Goal: Navigation & Orientation: Understand site structure

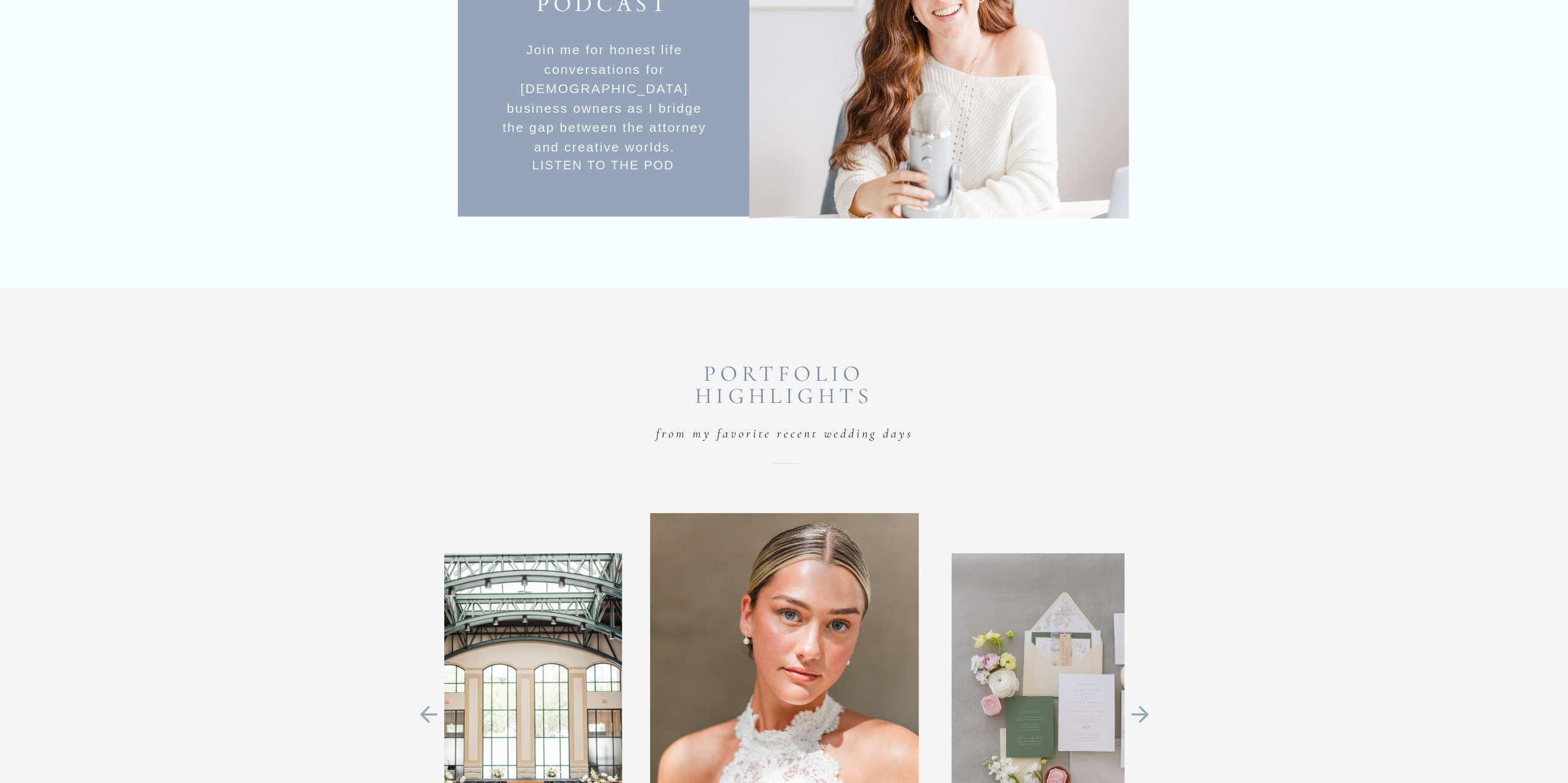
scroll to position [2773, 0]
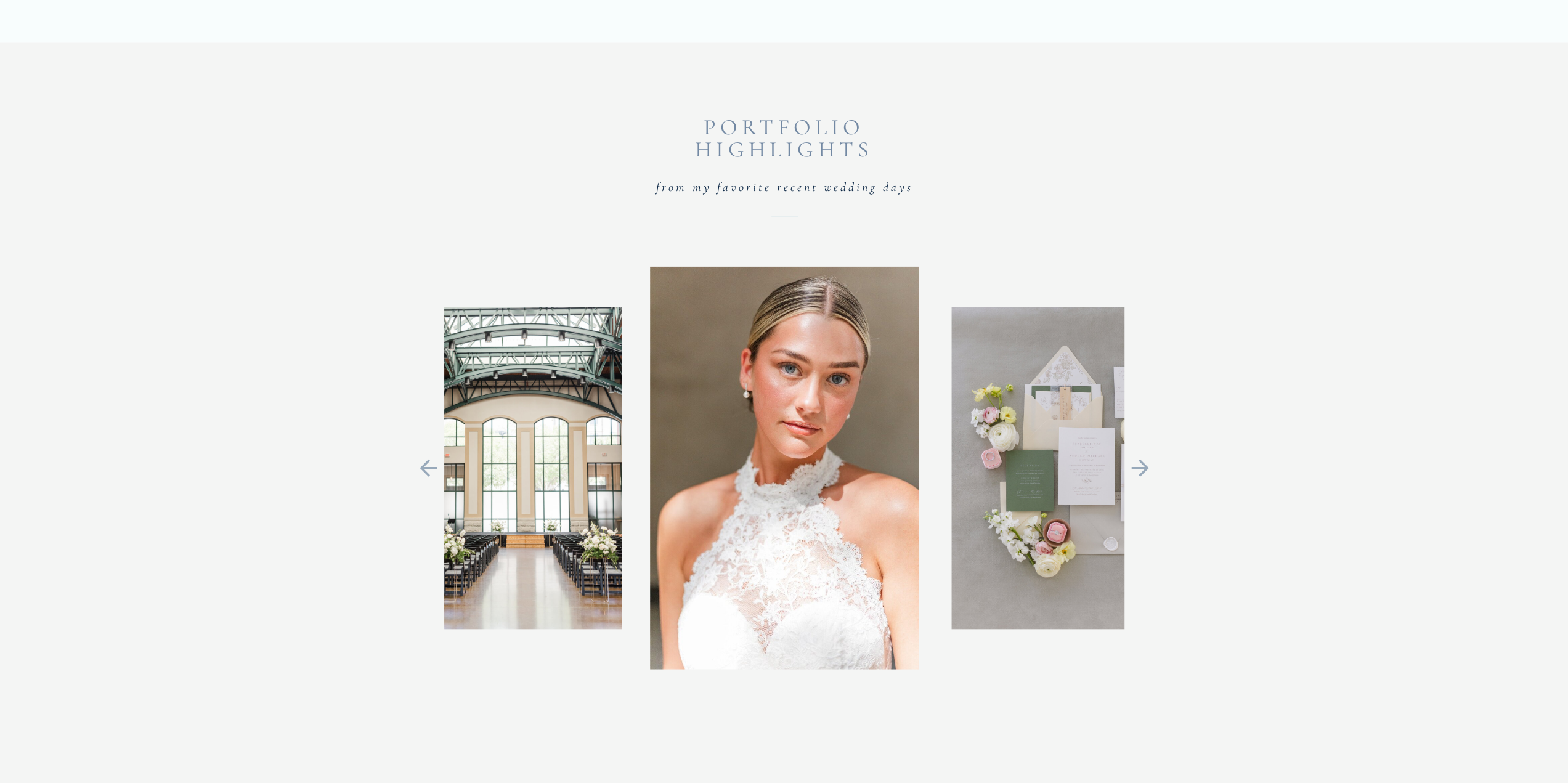
click at [1136, 460] on icon at bounding box center [1140, 468] width 28 height 26
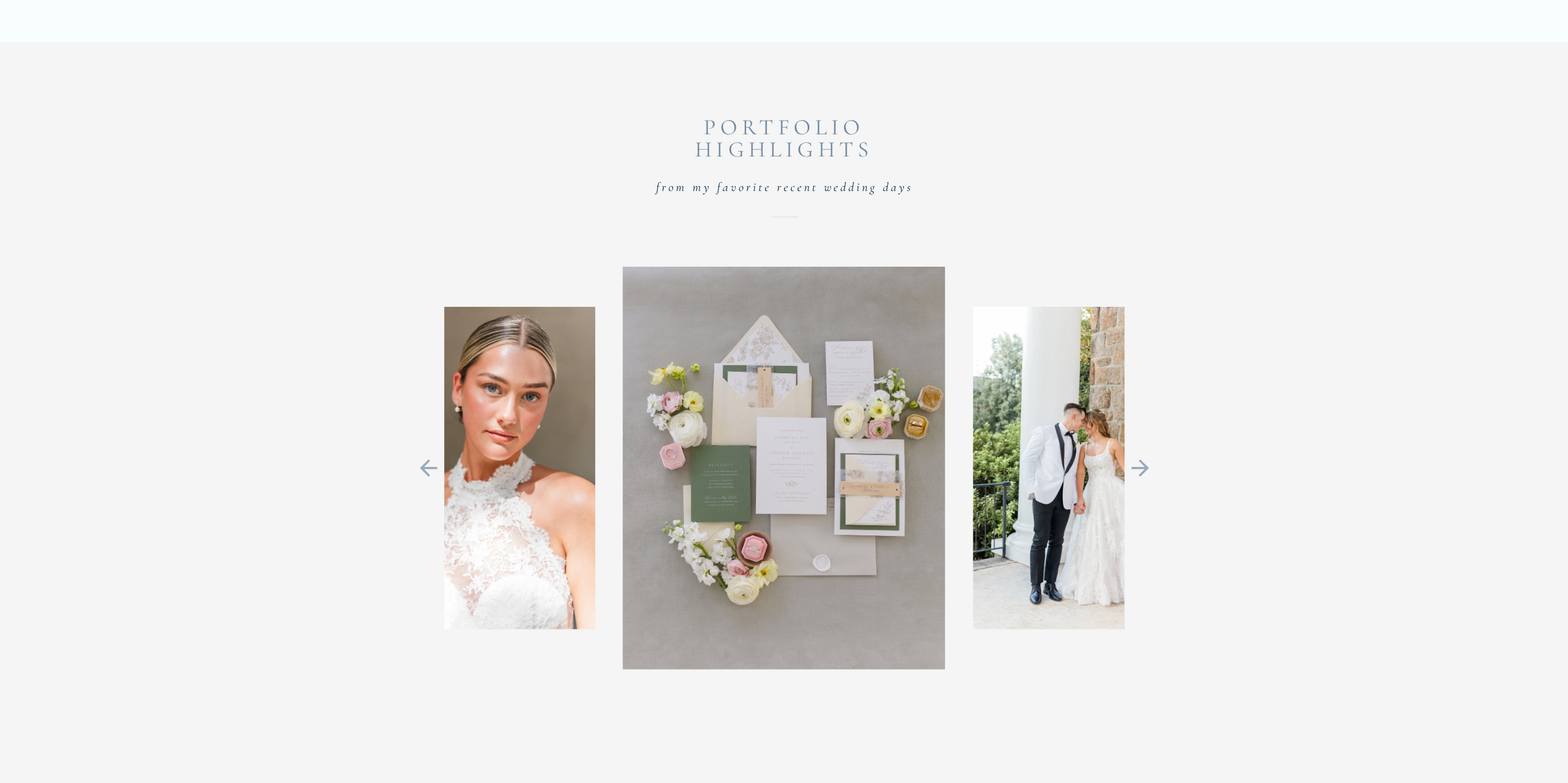
click at [1132, 464] on icon at bounding box center [1140, 468] width 28 height 26
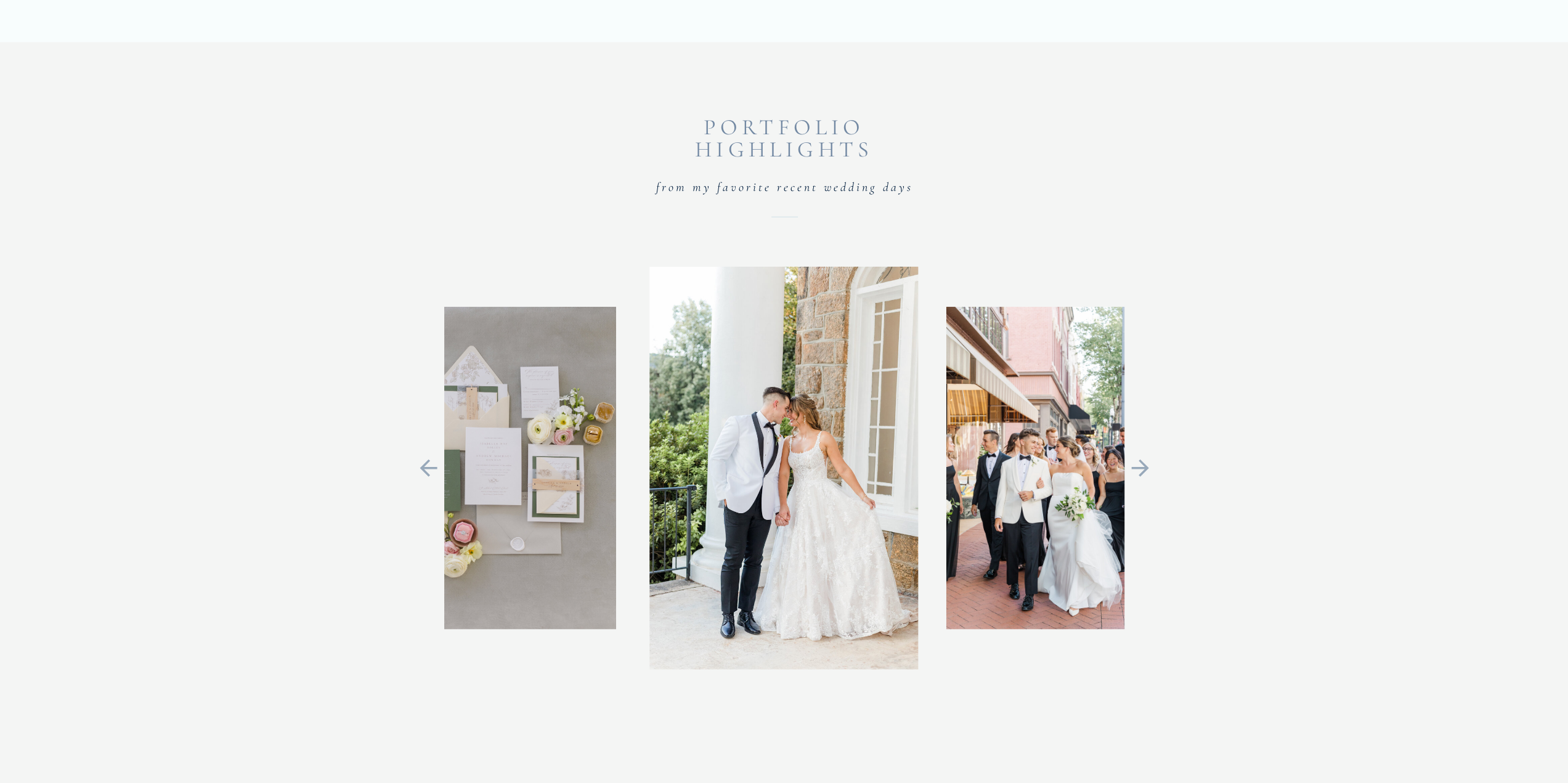
click at [1131, 464] on icon at bounding box center [1140, 468] width 28 height 26
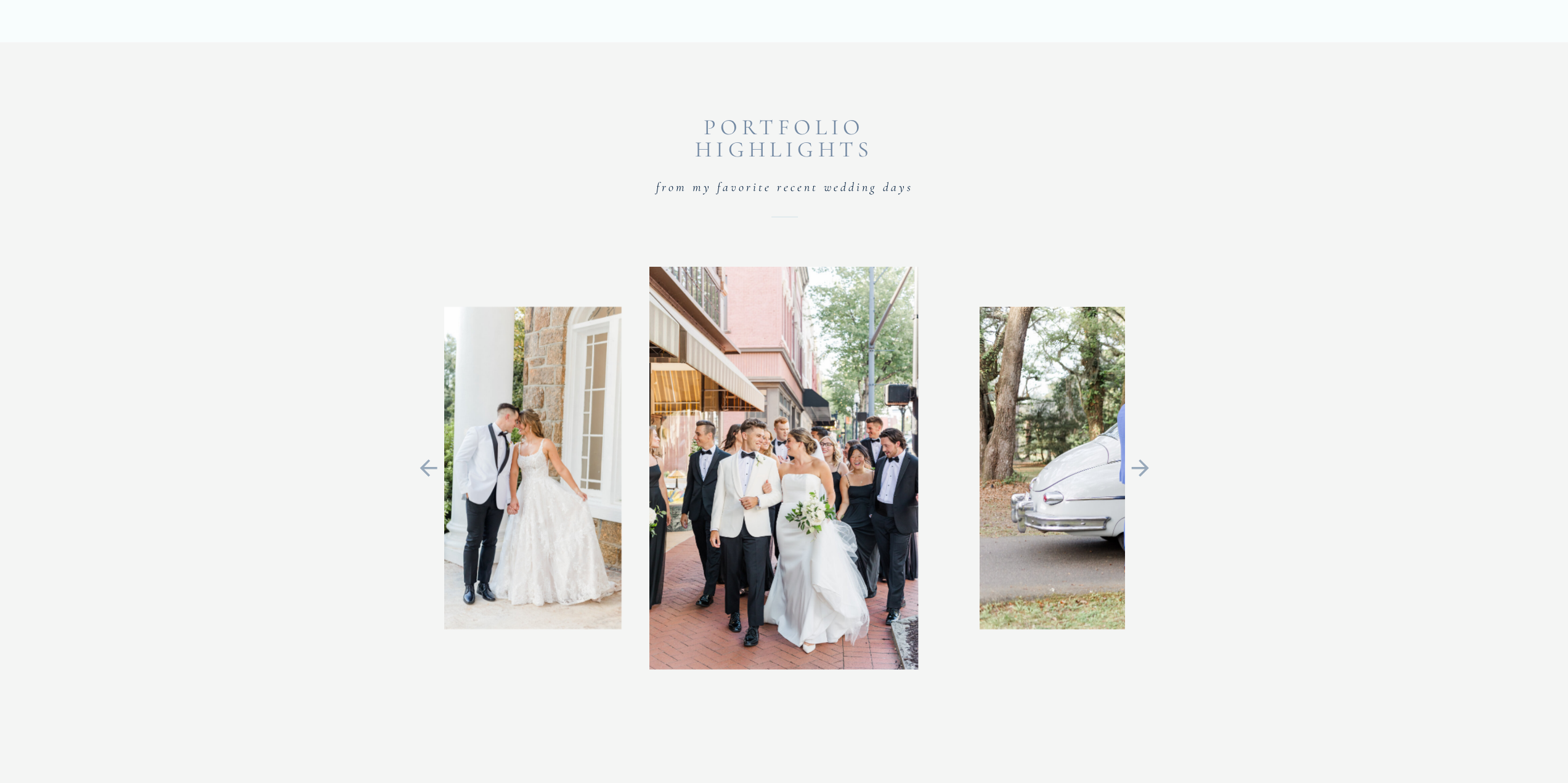
click at [1131, 467] on icon at bounding box center [1140, 468] width 28 height 26
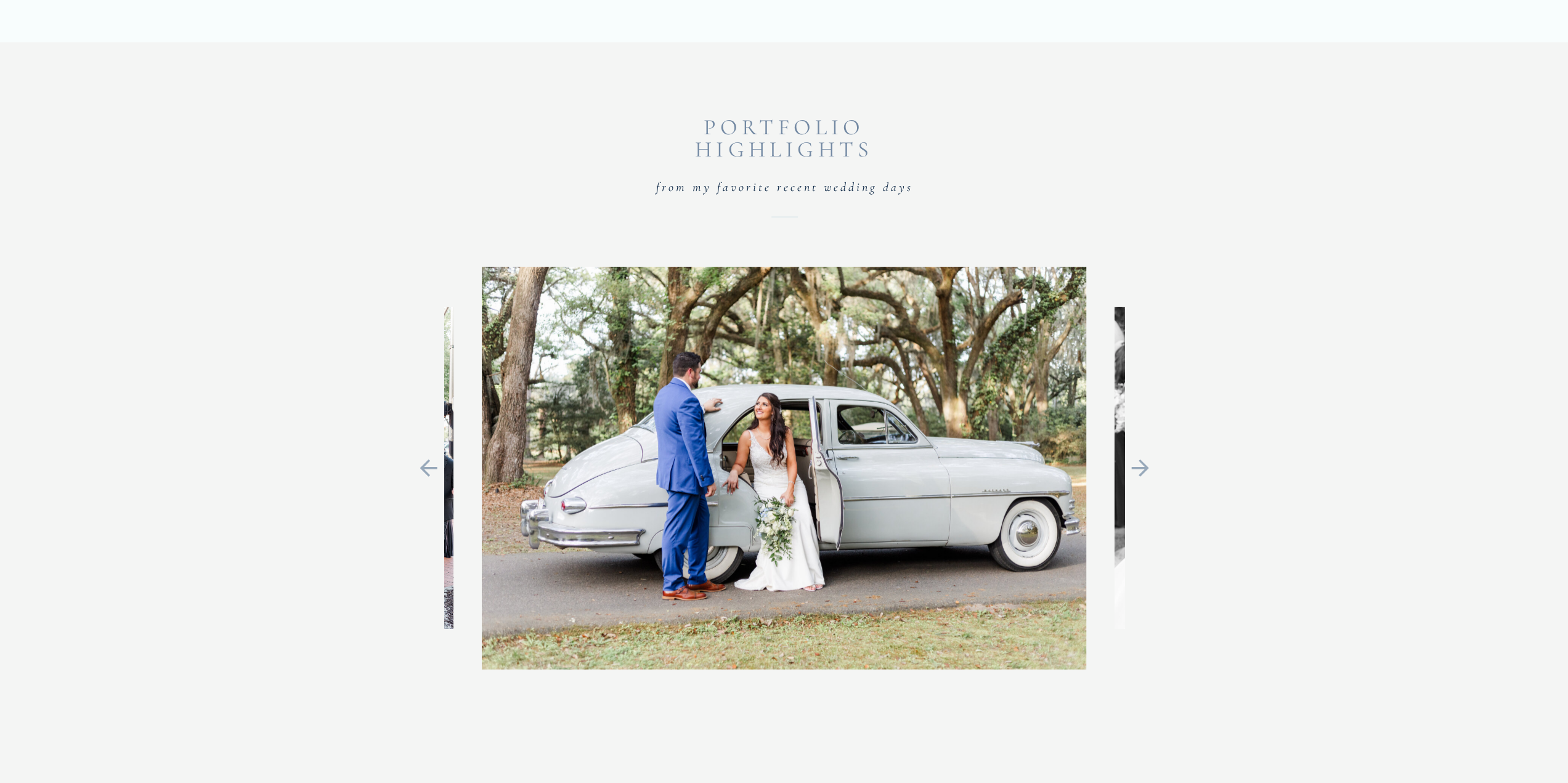
click at [1131, 468] on icon at bounding box center [1140, 468] width 18 height 18
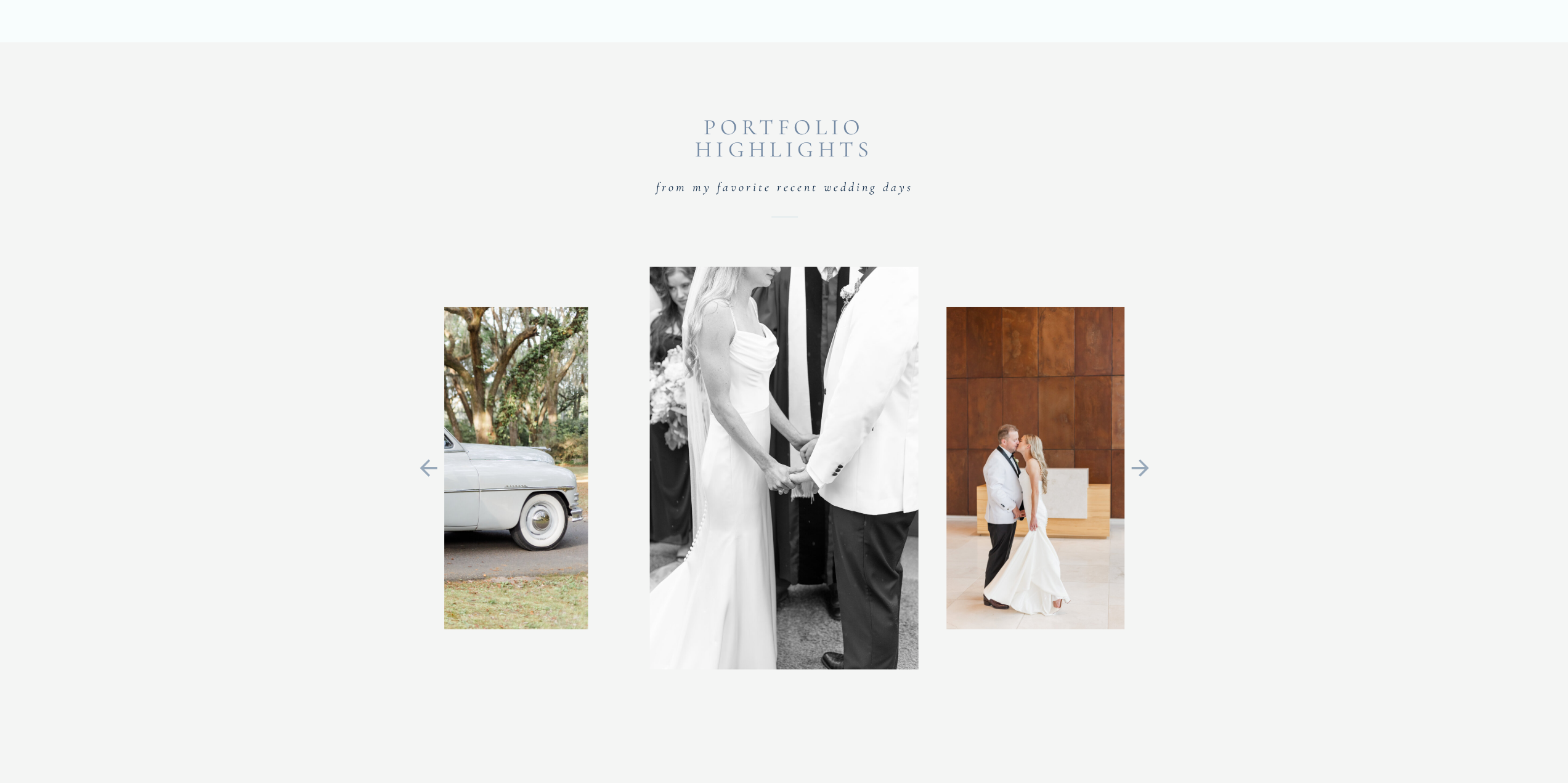
click at [1131, 471] on icon at bounding box center [1140, 468] width 28 height 26
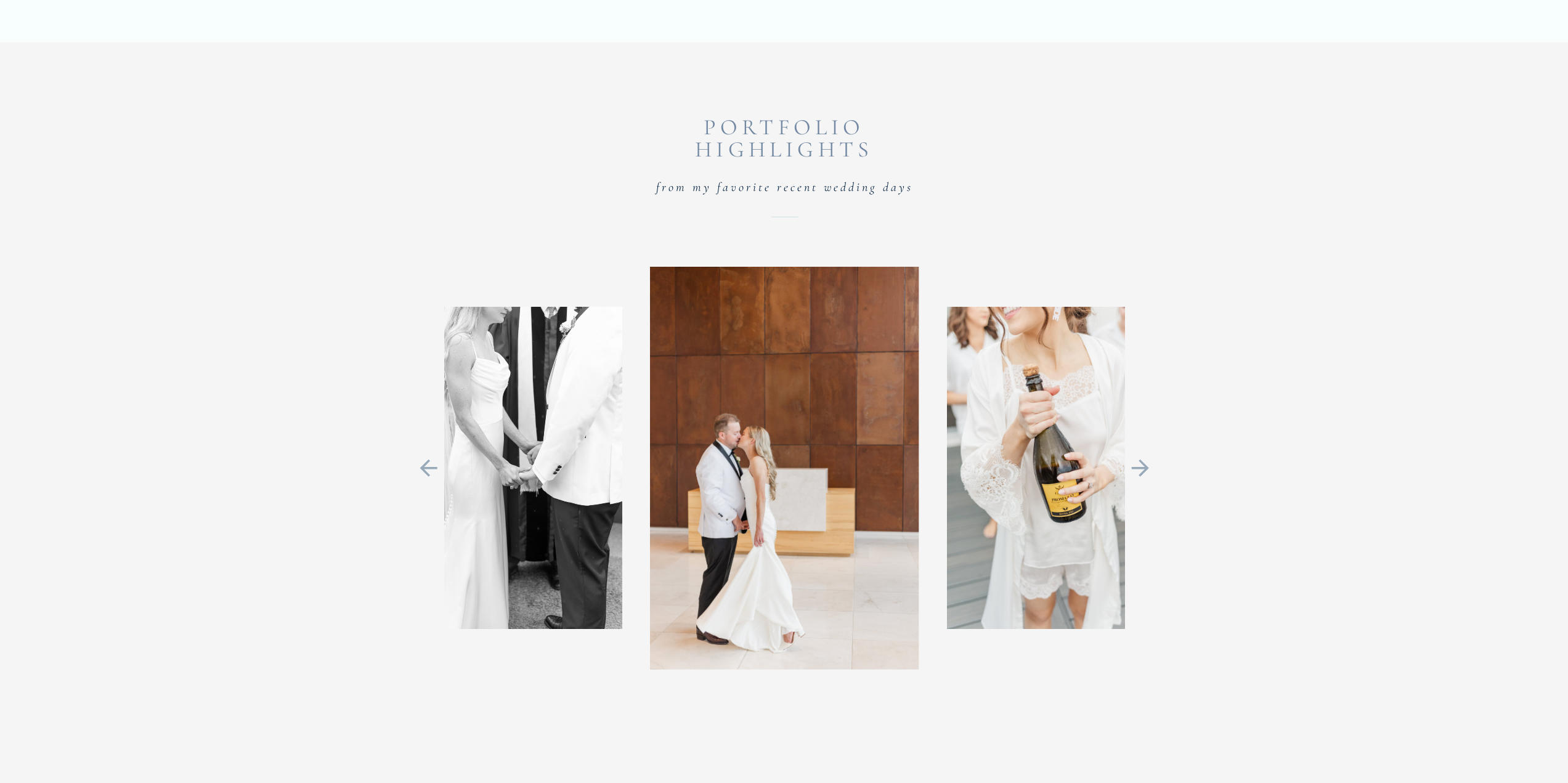
click at [1128, 478] on icon at bounding box center [1140, 468] width 28 height 26
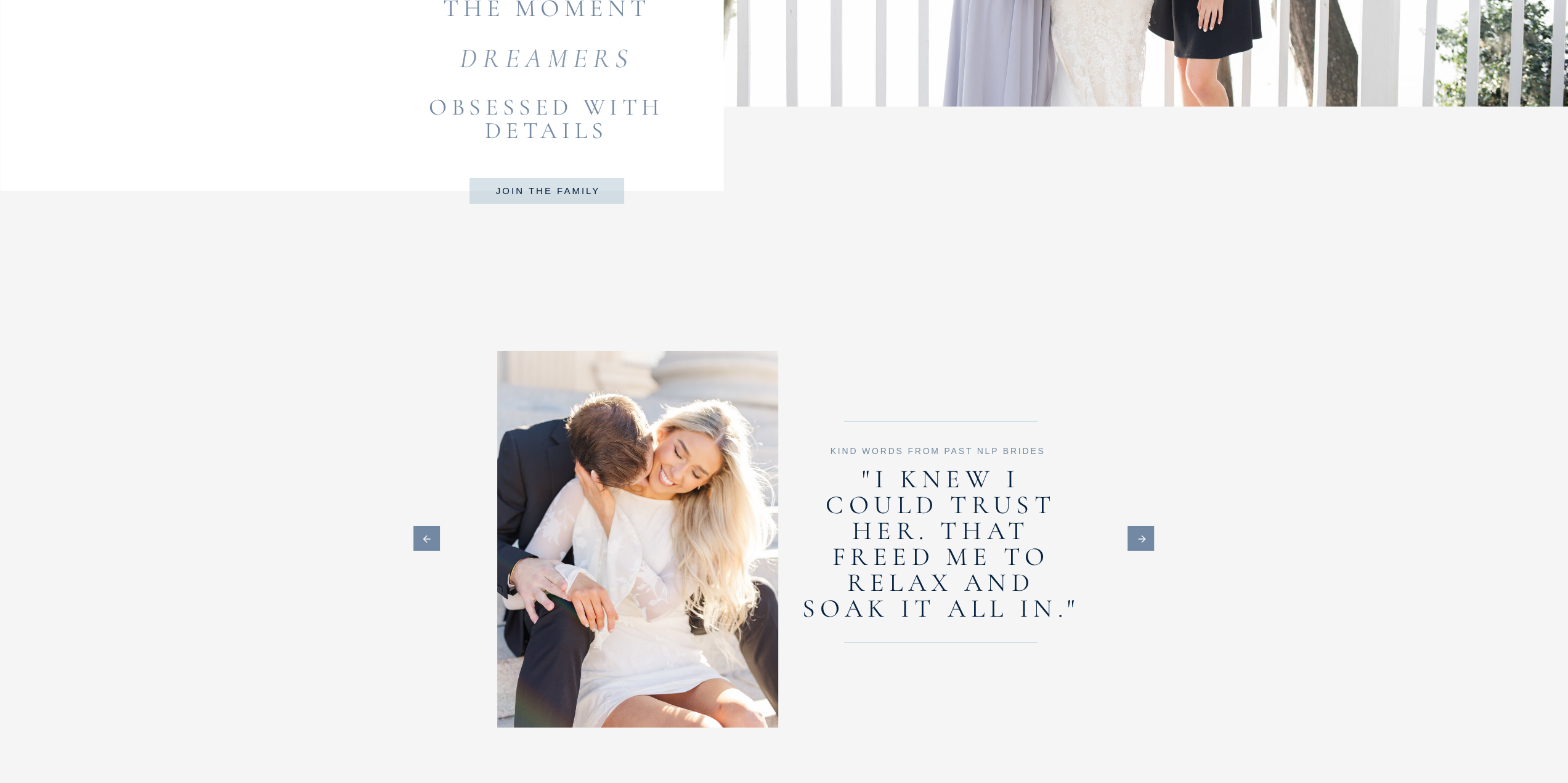
scroll to position [4190, 0]
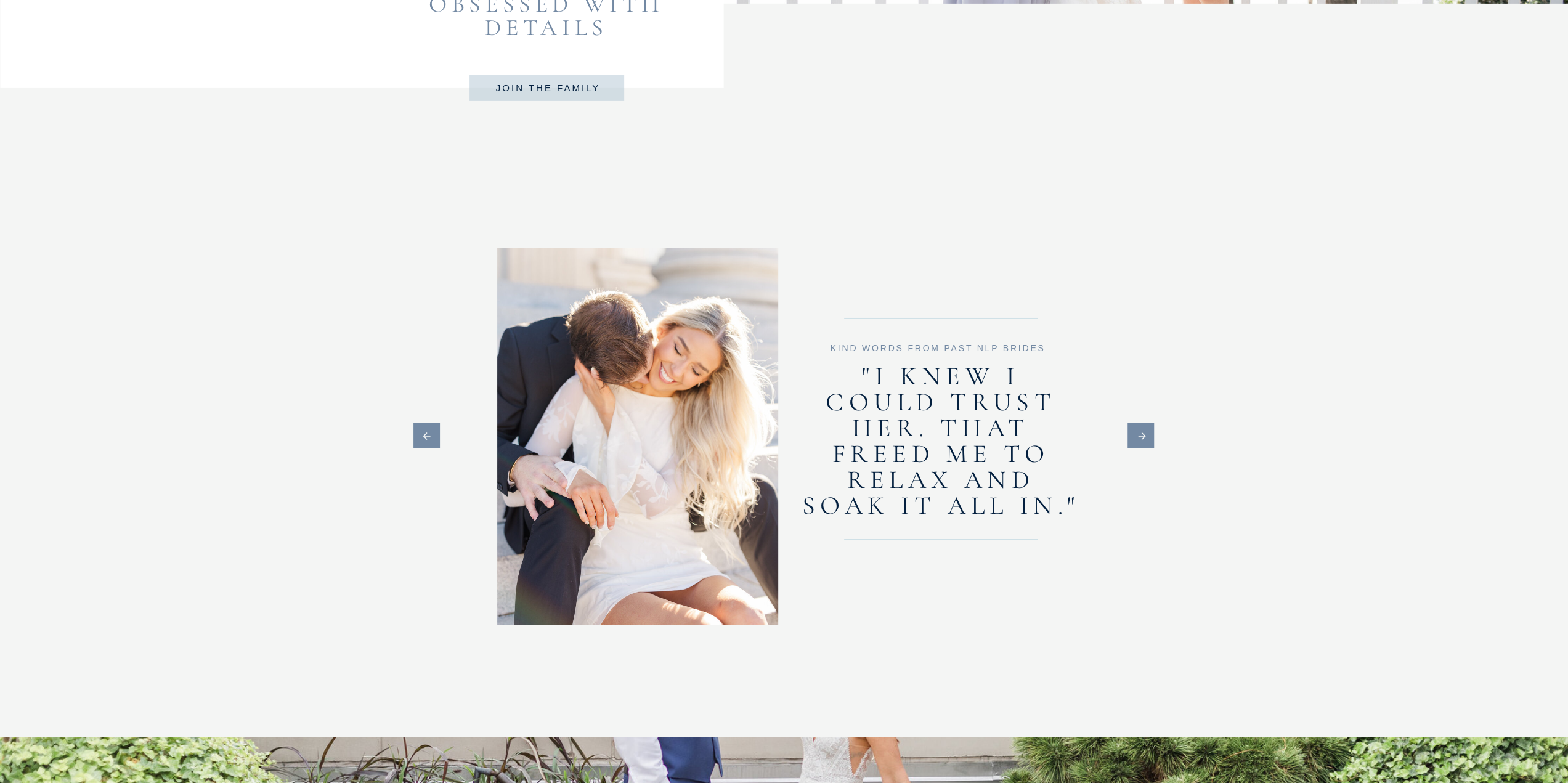
click at [1140, 433] on icon at bounding box center [1142, 437] width 30 height 11
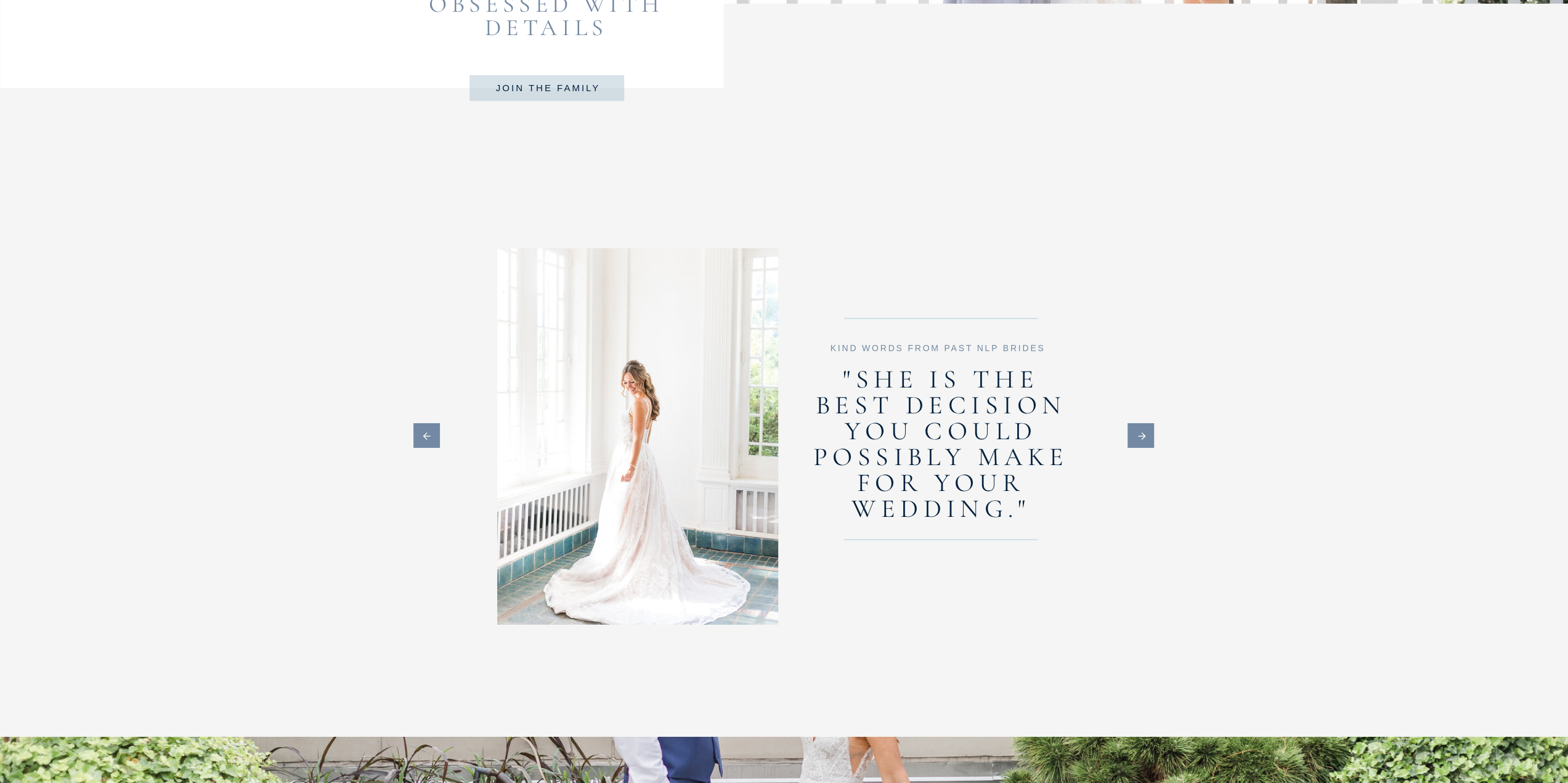
click at [1140, 433] on icon at bounding box center [1142, 437] width 30 height 11
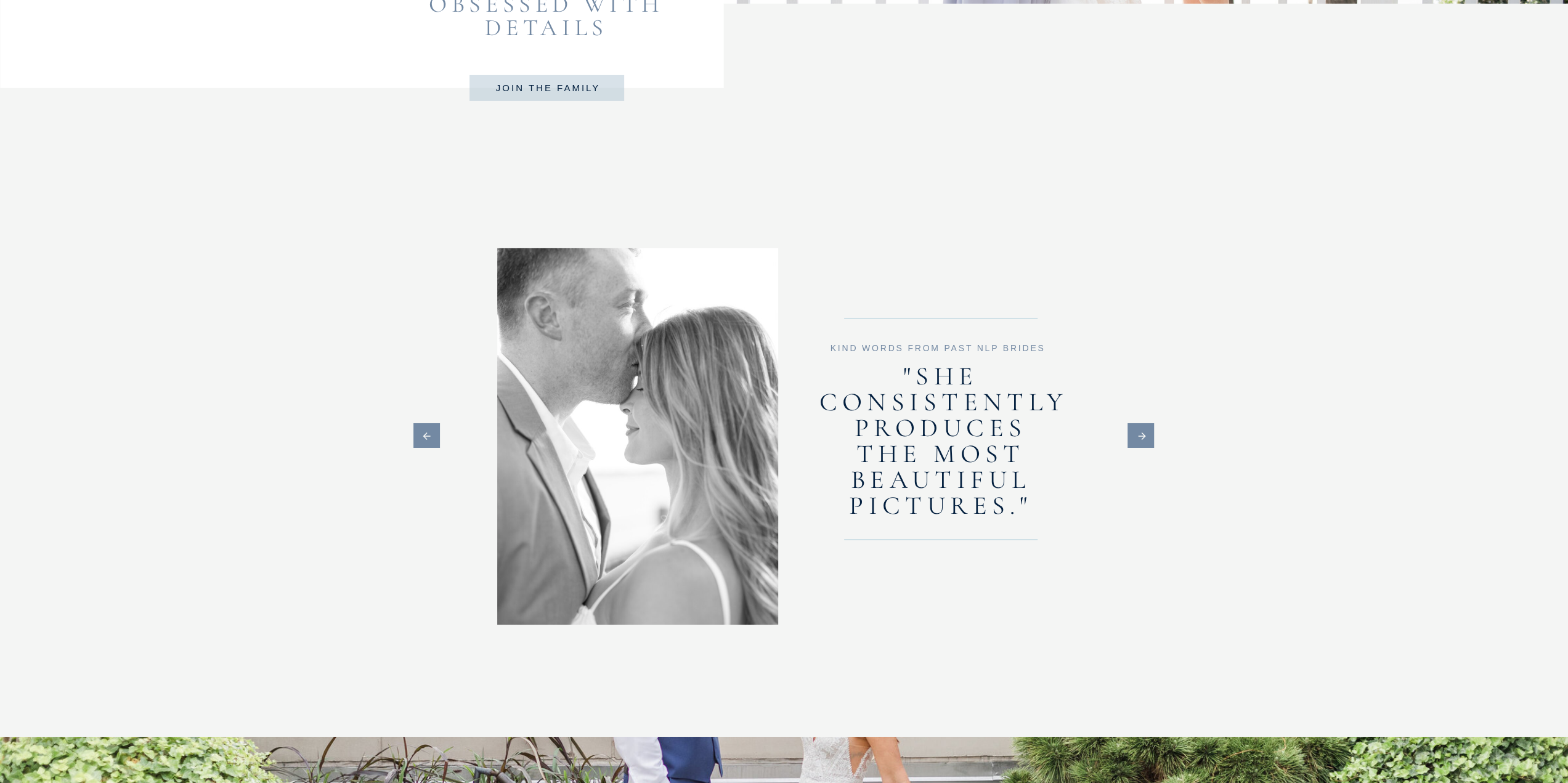
click at [420, 435] on icon at bounding box center [426, 437] width 30 height 11
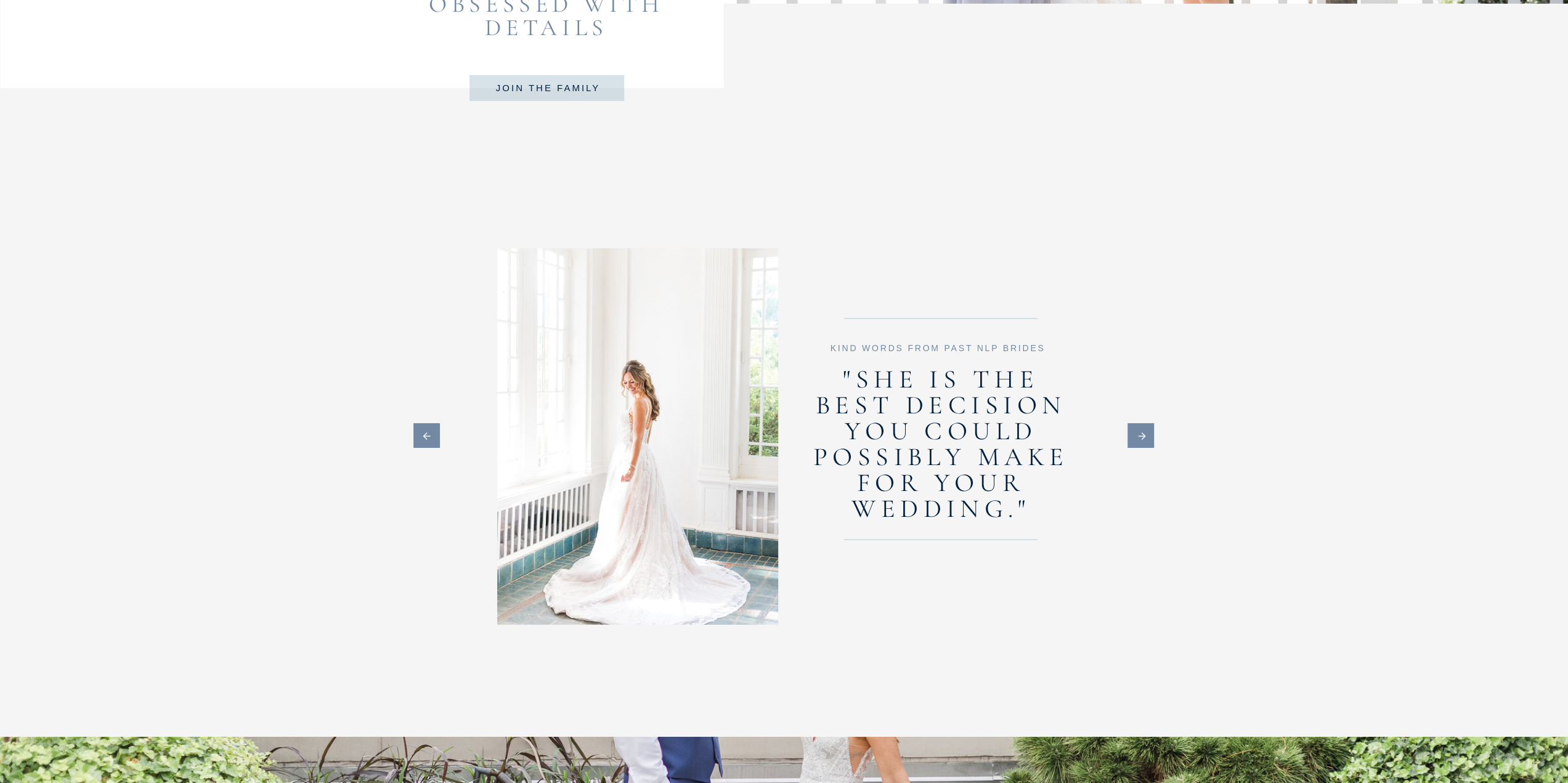
click at [1147, 431] on icon at bounding box center [1142, 437] width 30 height 11
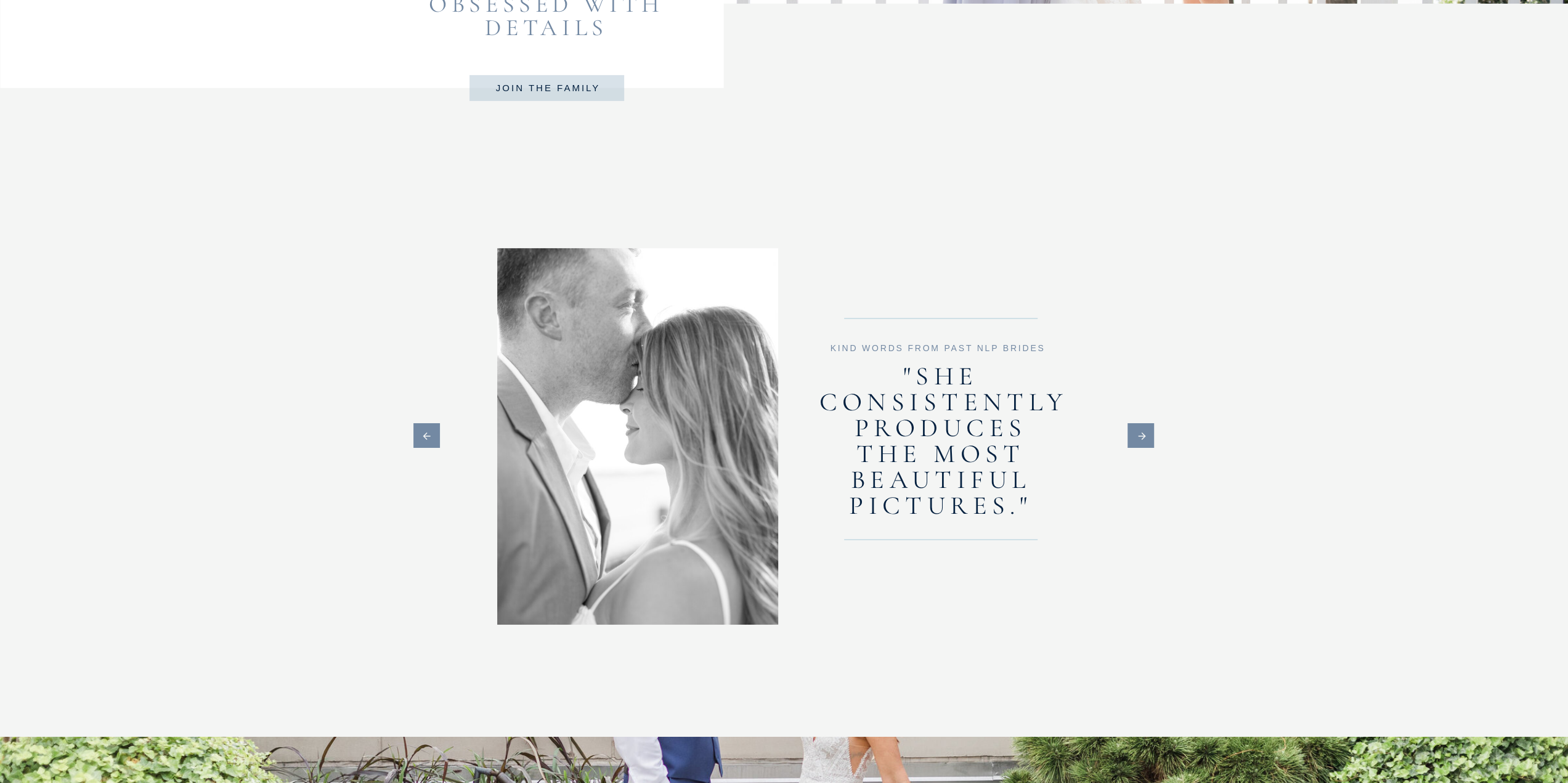
click at [1144, 437] on icon at bounding box center [1142, 437] width 8 height 8
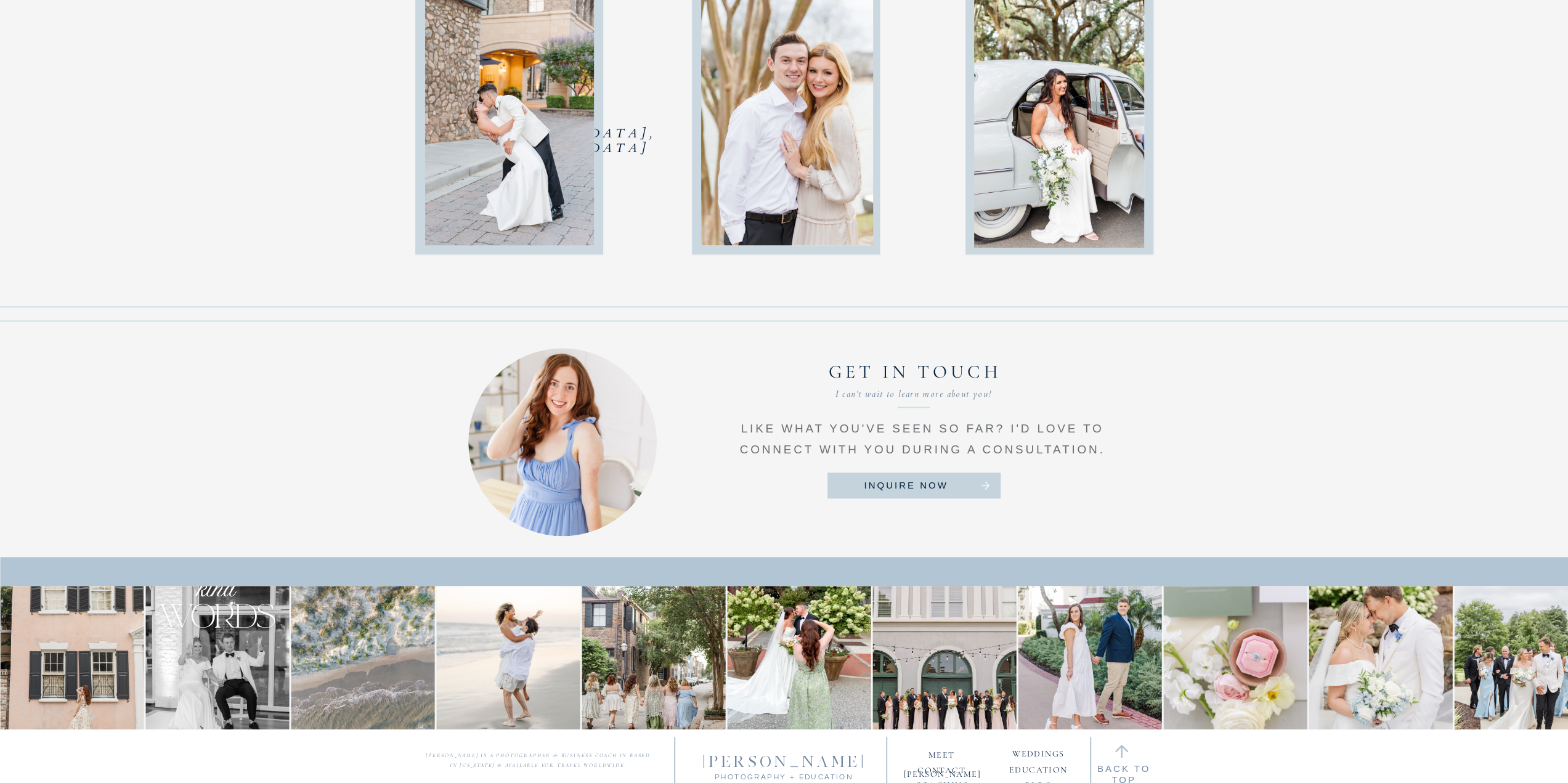
scroll to position [5675, 0]
